Goal: Find specific page/section: Find specific page/section

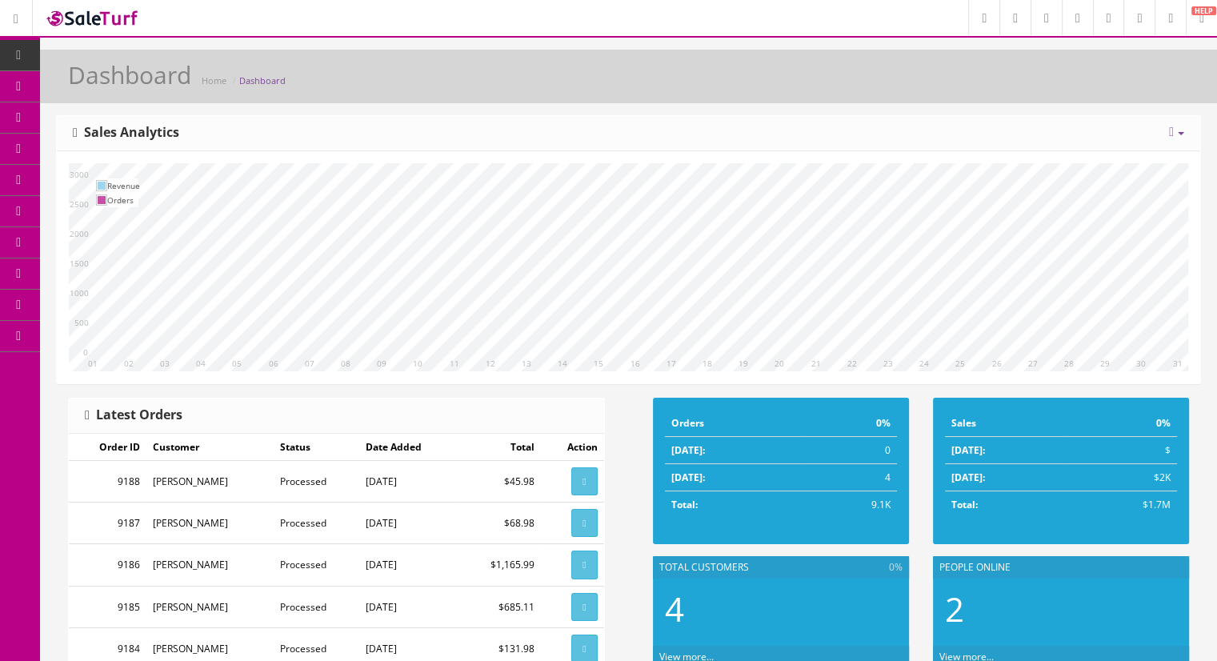
click at [93, 81] on icon at bounding box center [84, 85] width 17 height 13
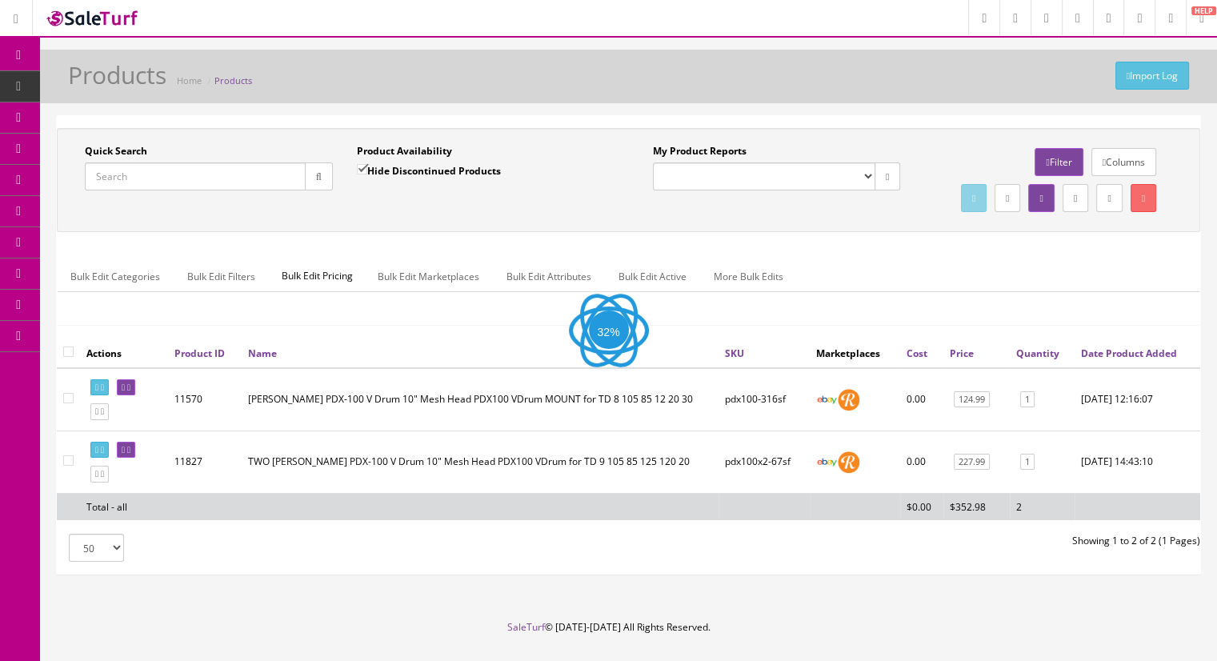
click at [132, 177] on input "Quick Search" at bounding box center [195, 176] width 221 height 28
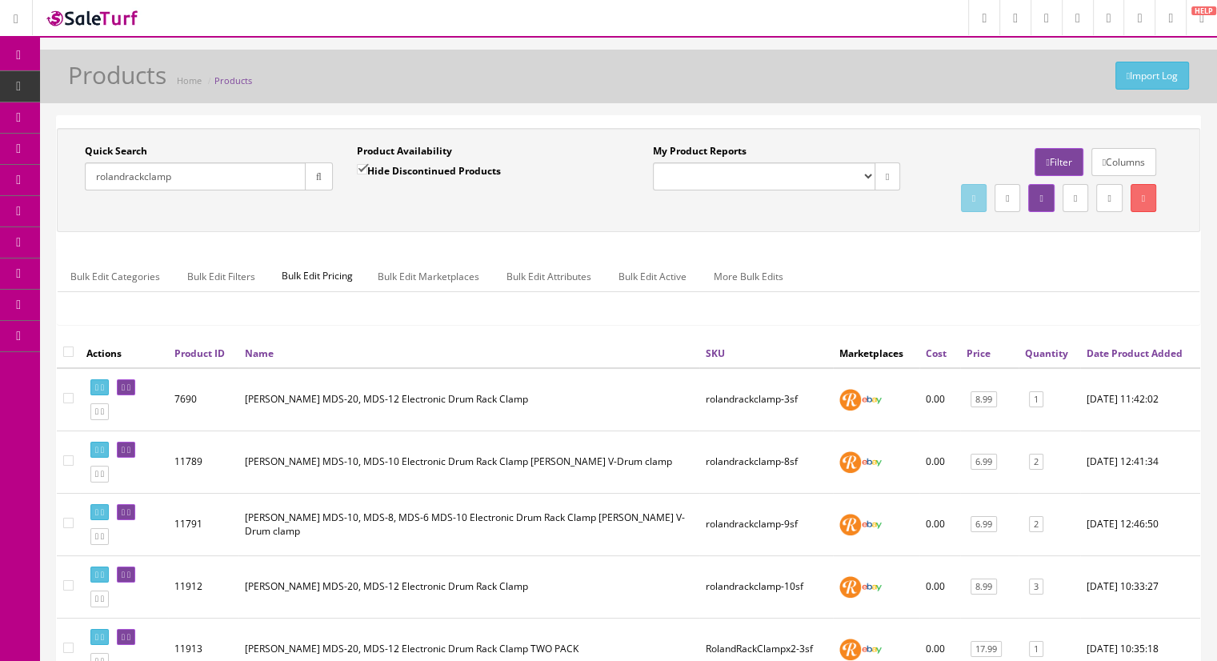
type input "rolandrackclamp"
